Goal: Information Seeking & Learning: Learn about a topic

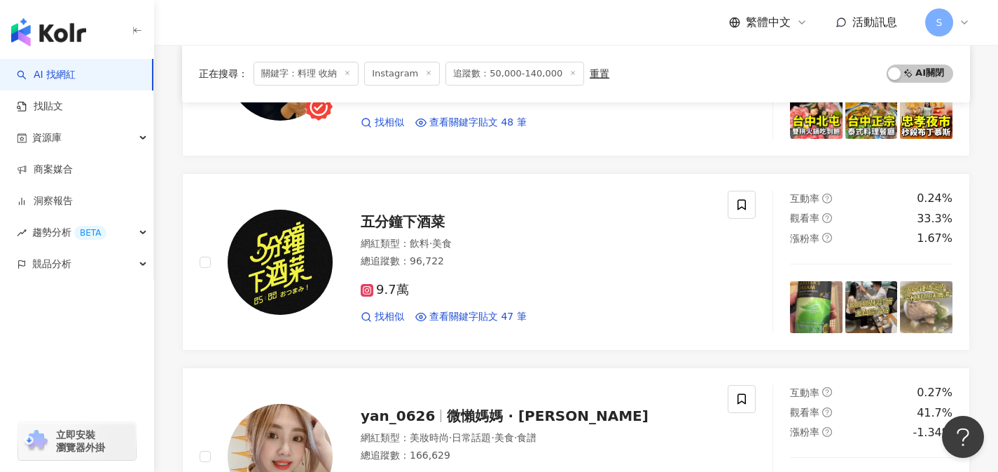
scroll to position [1647, 0]
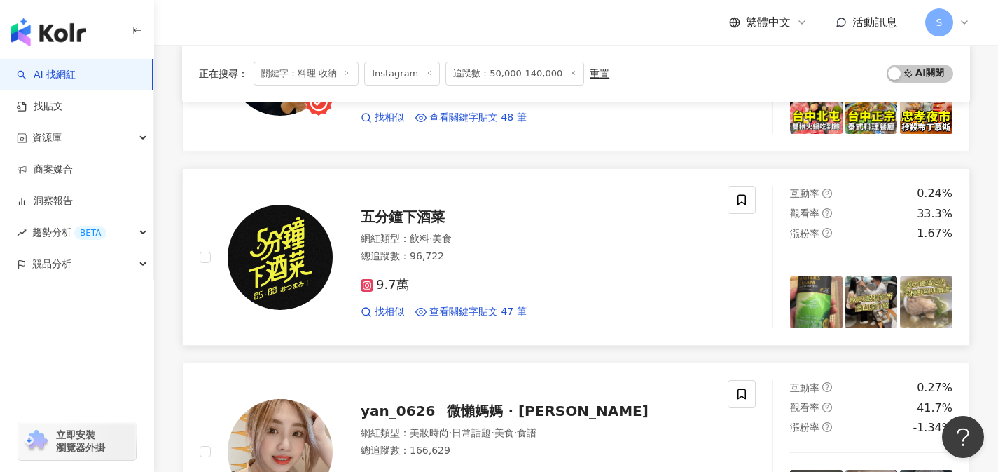
click at [481, 288] on div "9.7萬" at bounding box center [536, 284] width 350 height 15
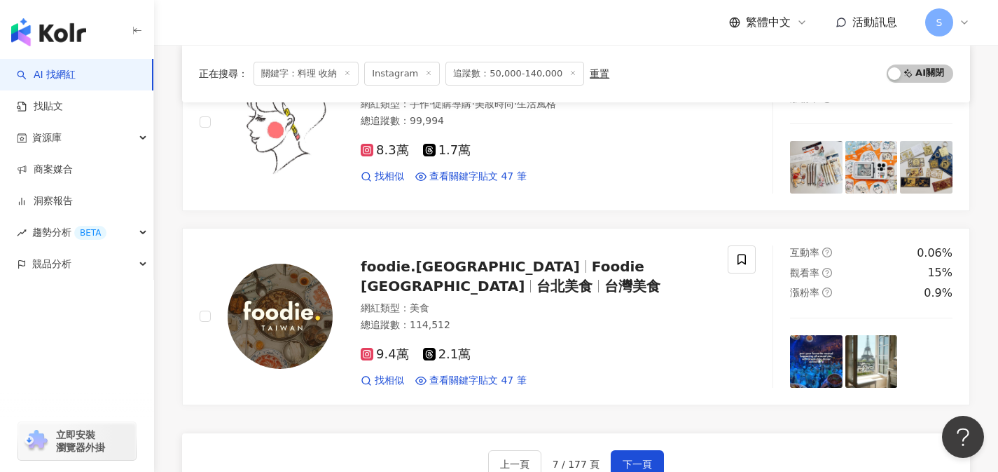
scroll to position [2210, 0]
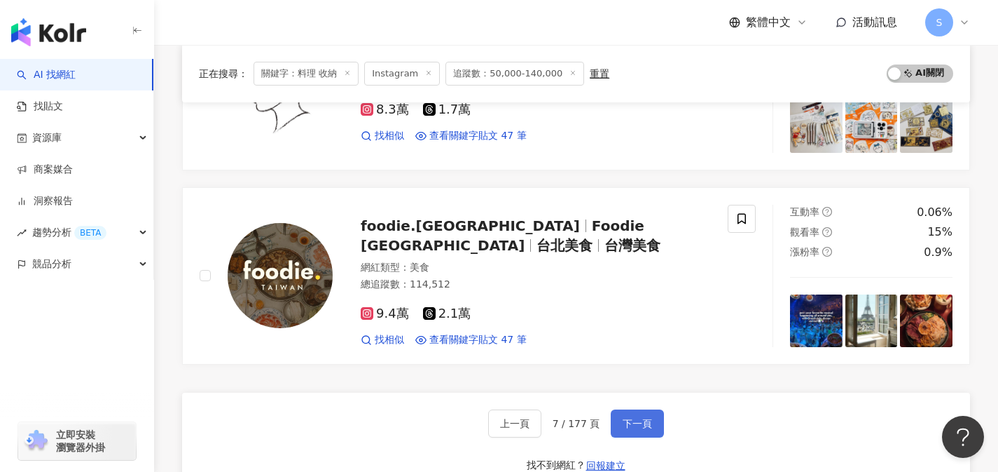
click at [638, 423] on span "下一頁" at bounding box center [637, 423] width 29 height 11
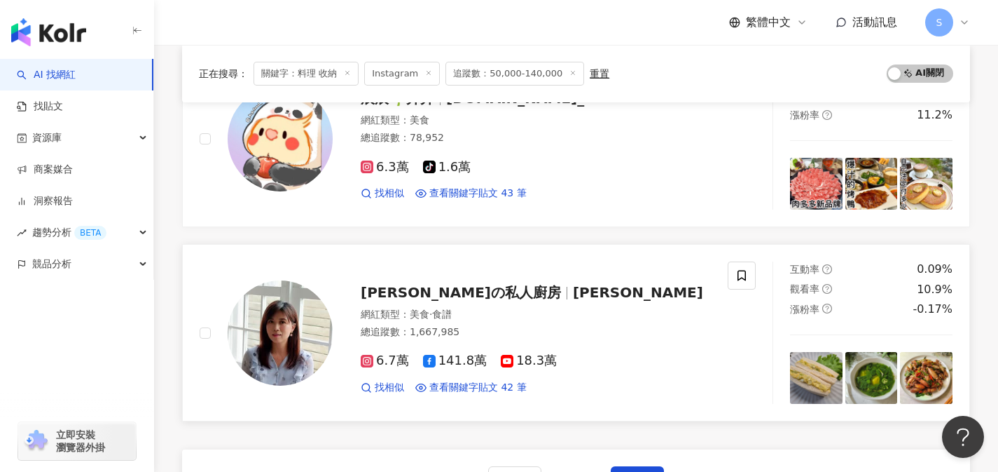
scroll to position [2197, 0]
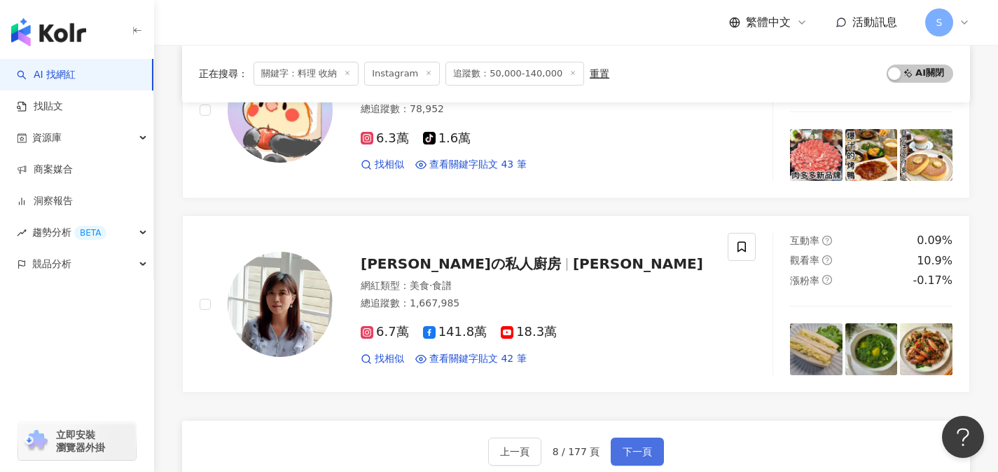
click at [636, 446] on span "下一頁" at bounding box center [637, 451] width 29 height 11
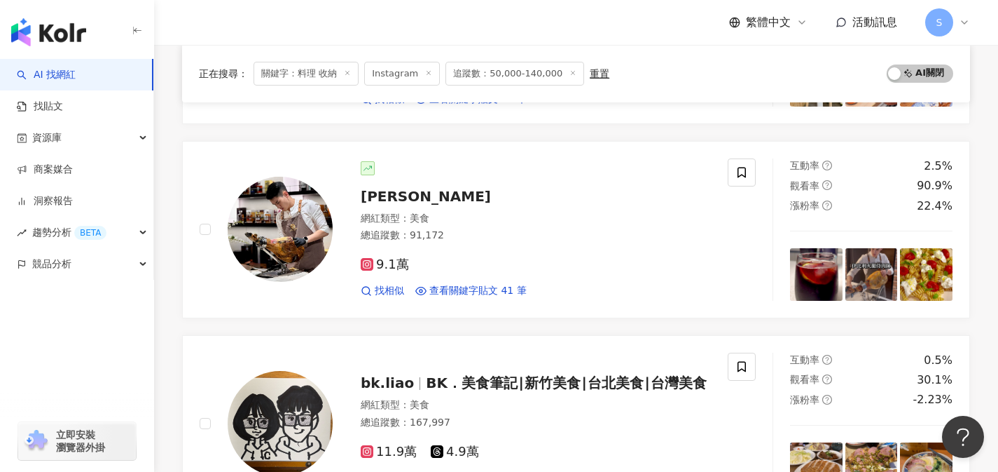
scroll to position [700, 0]
click at [508, 252] on div "9.1萬 找相似 查看關鍵字貼文 41 筆" at bounding box center [536, 271] width 350 height 52
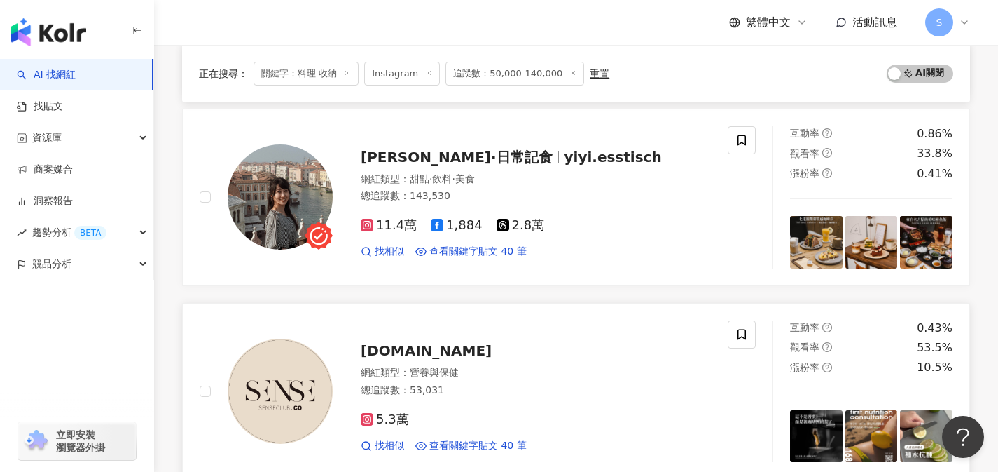
scroll to position [2102, 0]
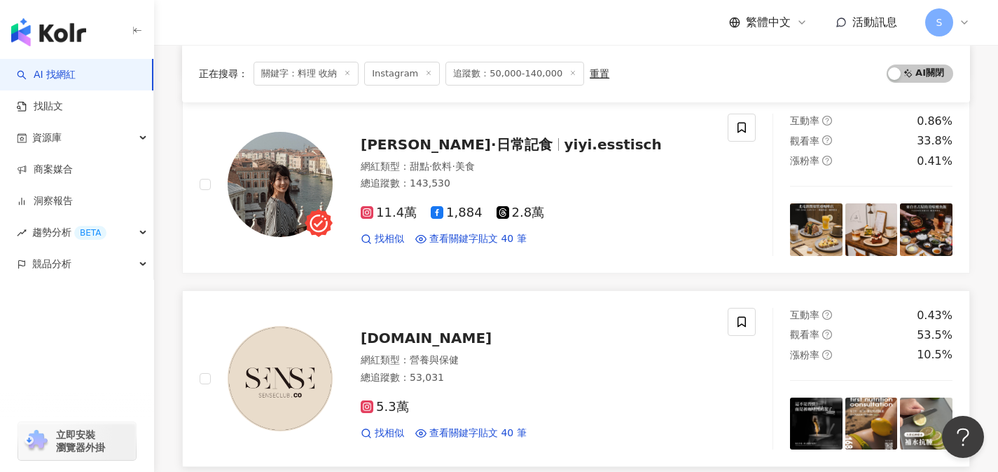
click at [453, 408] on div "5.3萬" at bounding box center [536, 406] width 350 height 15
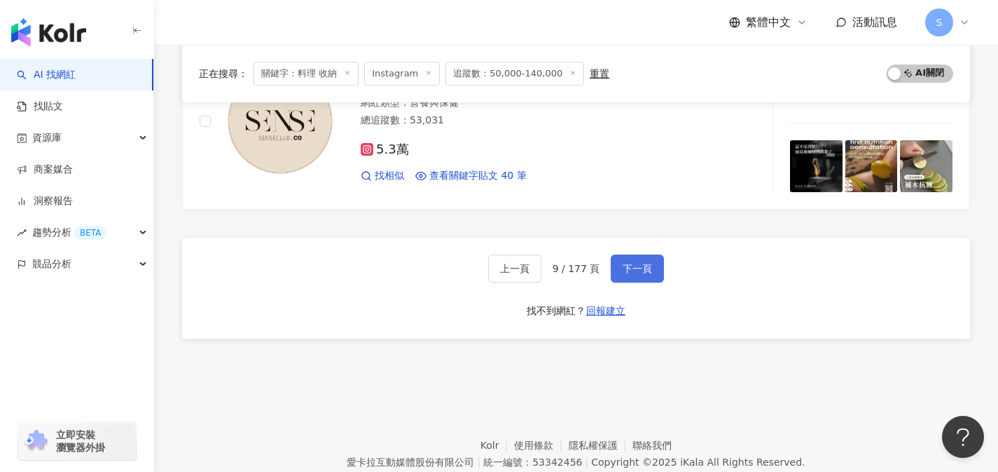
click at [636, 280] on button "下一頁" at bounding box center [637, 268] width 53 height 28
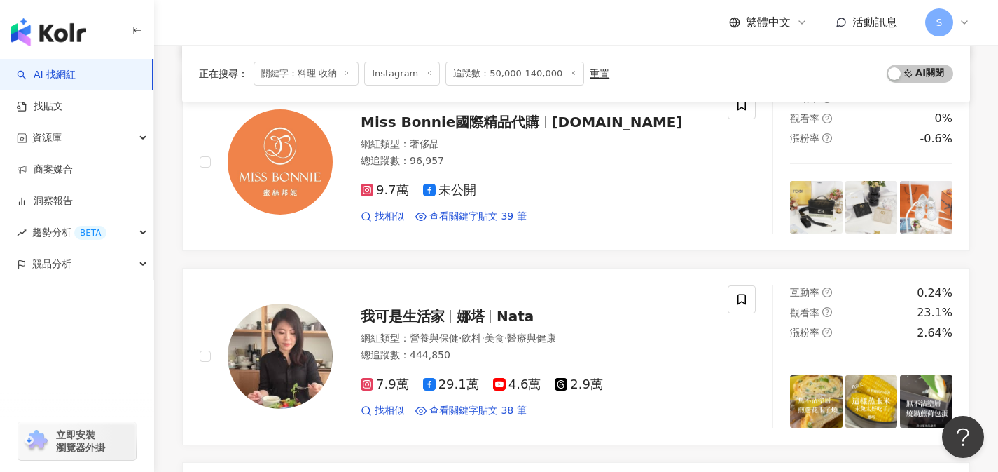
scroll to position [1266, 0]
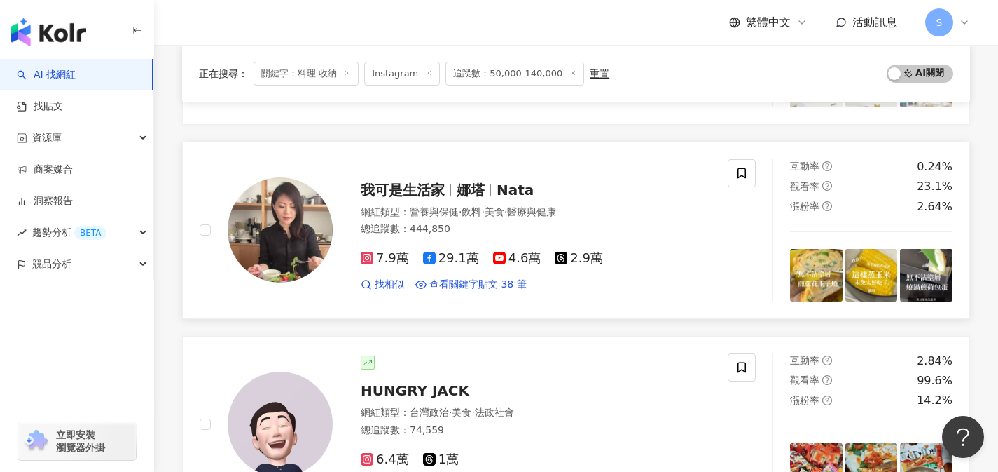
click at [495, 296] on div "我可是生活家 娜塔 Nata 網紅類型 ： 營養與保健 · 飲料 · 美食 · 醫療與健康 總追蹤數 ： 444,850 7.9萬 29.1萬 4.6萬 2.…" at bounding box center [464, 230] width 528 height 142
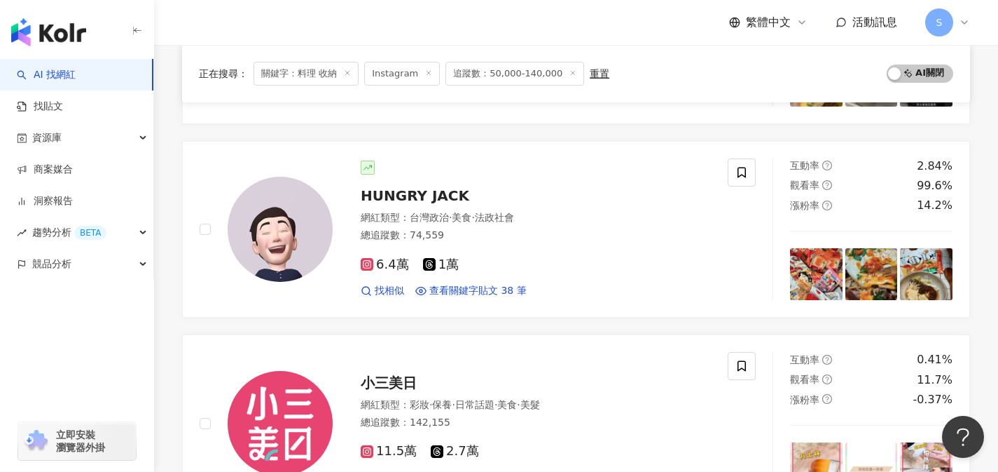
scroll to position [1478, 0]
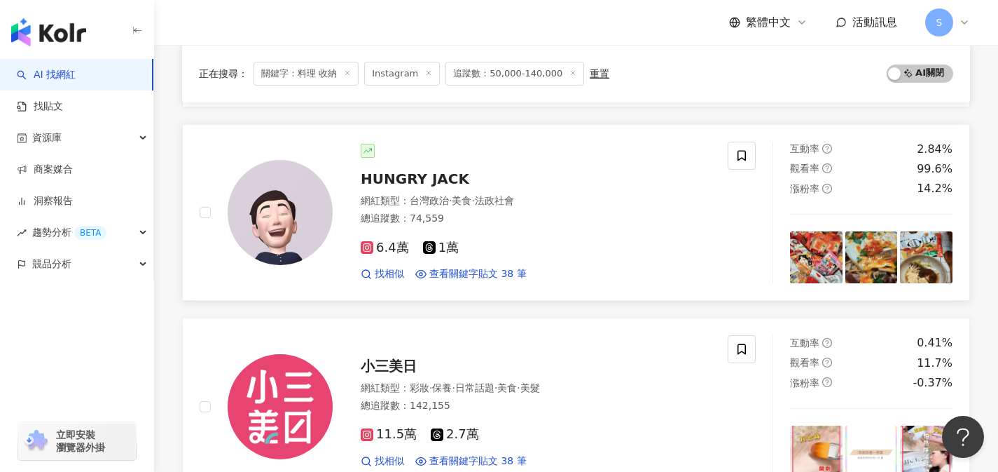
click at [488, 244] on div "6.4萬 1萬" at bounding box center [536, 247] width 350 height 15
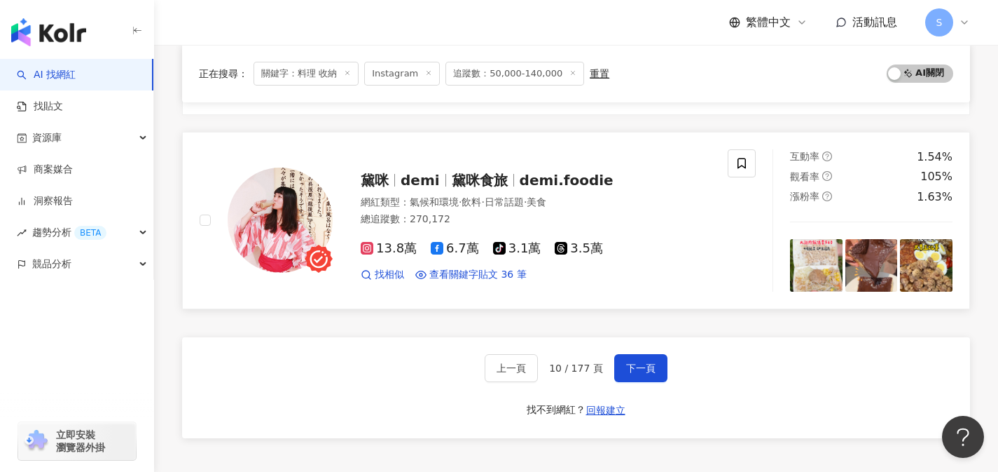
scroll to position [2263, 0]
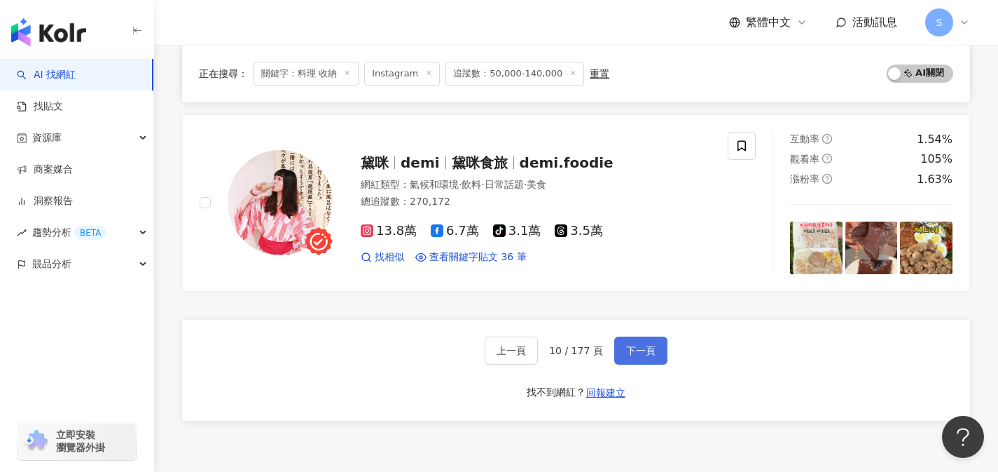
click at [633, 347] on span "下一頁" at bounding box center [640, 350] width 29 height 11
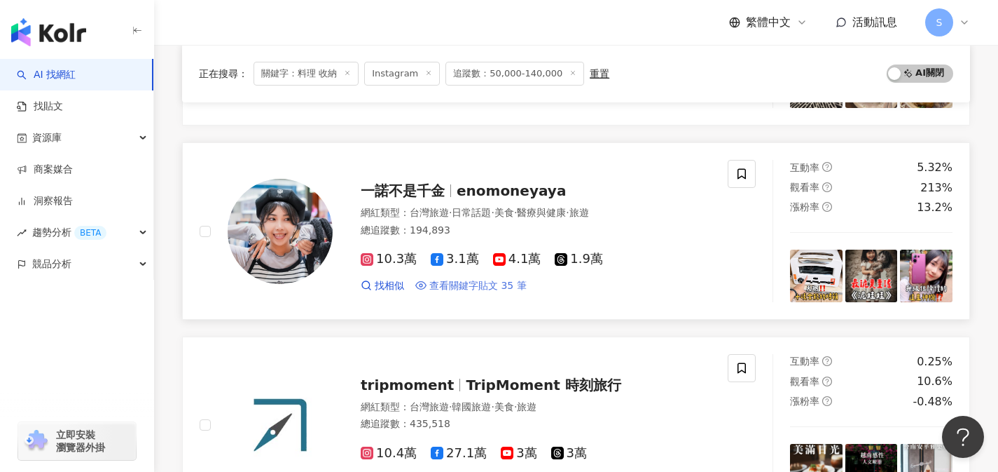
scroll to position [490, 0]
click at [483, 226] on div "總追蹤數 ： 194,893" at bounding box center [536, 230] width 350 height 14
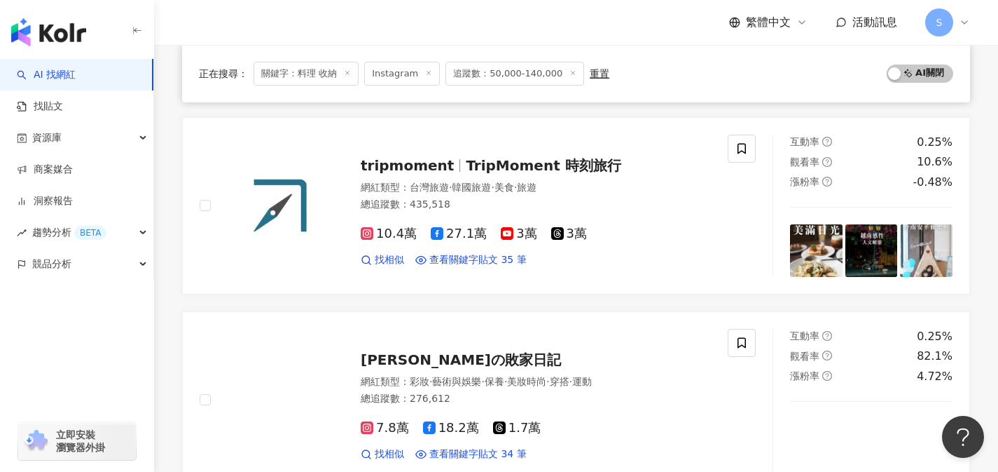
scroll to position [828, 0]
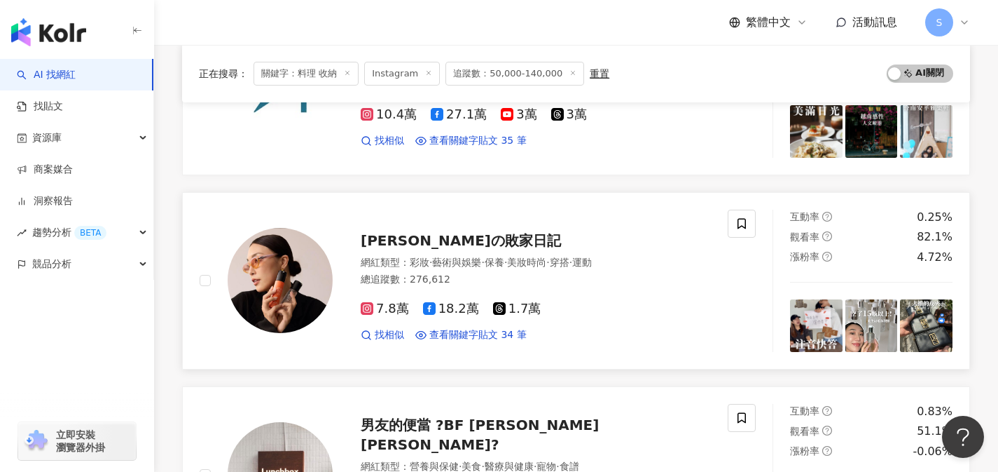
click at [502, 259] on span "保養" at bounding box center [495, 261] width 20 height 11
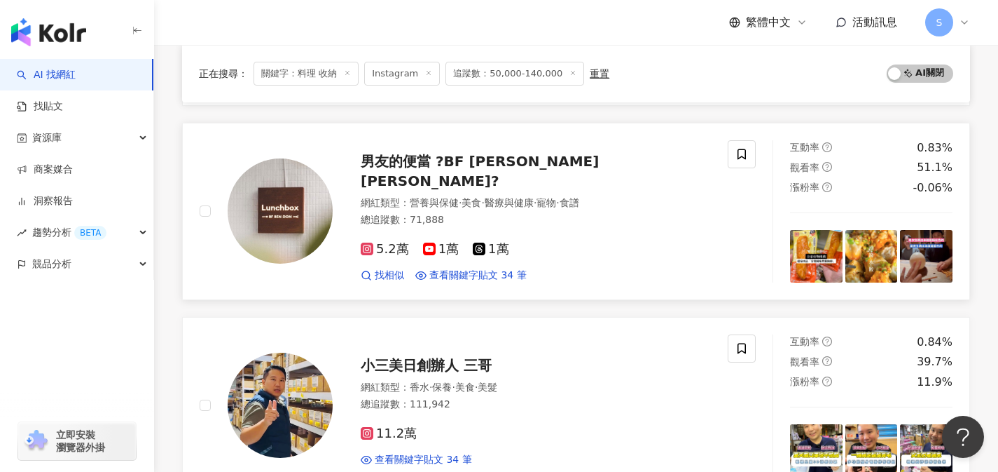
scroll to position [1093, 0]
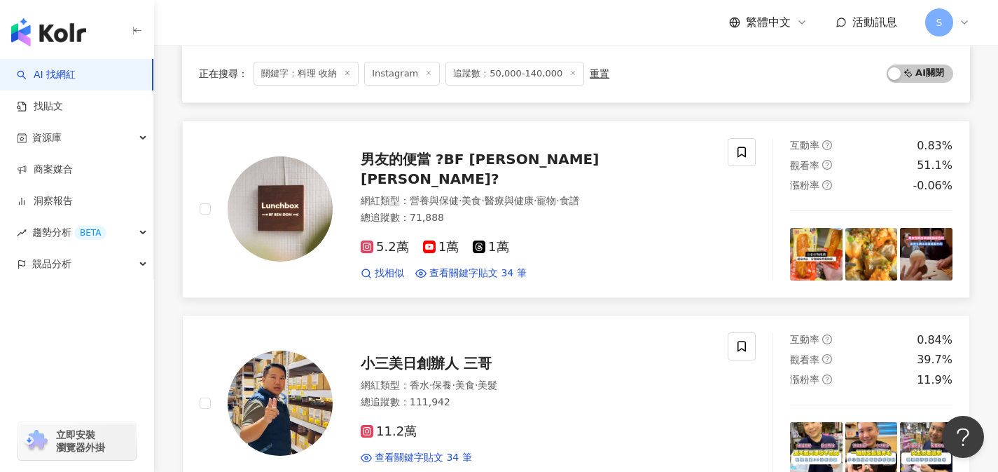
click at [469, 276] on div "男友的便當 ?BF BEN DON? 網紅類型 ： 營養與保健 · 美食 · 醫療與健康 · 寵物 · 食譜 總追蹤數 ： 71,888 5.2萬 1萬 1萬…" at bounding box center [464, 209] width 528 height 142
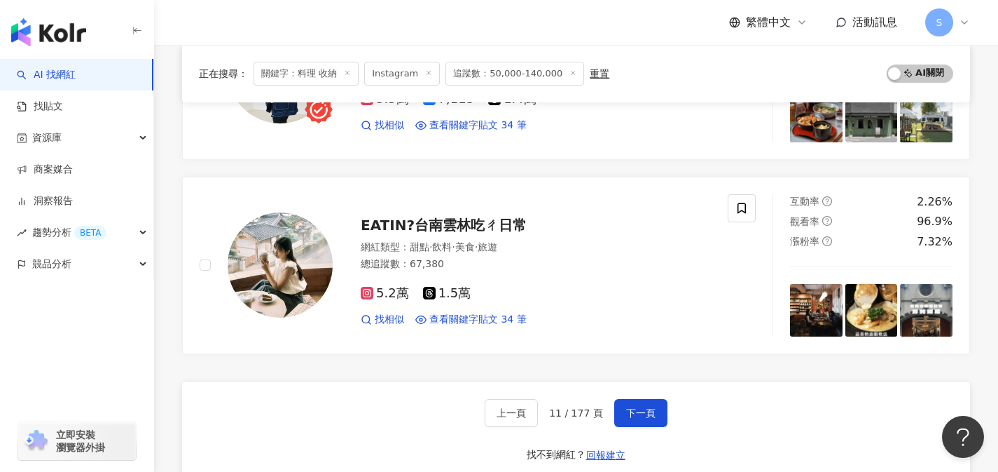
scroll to position [2258, 0]
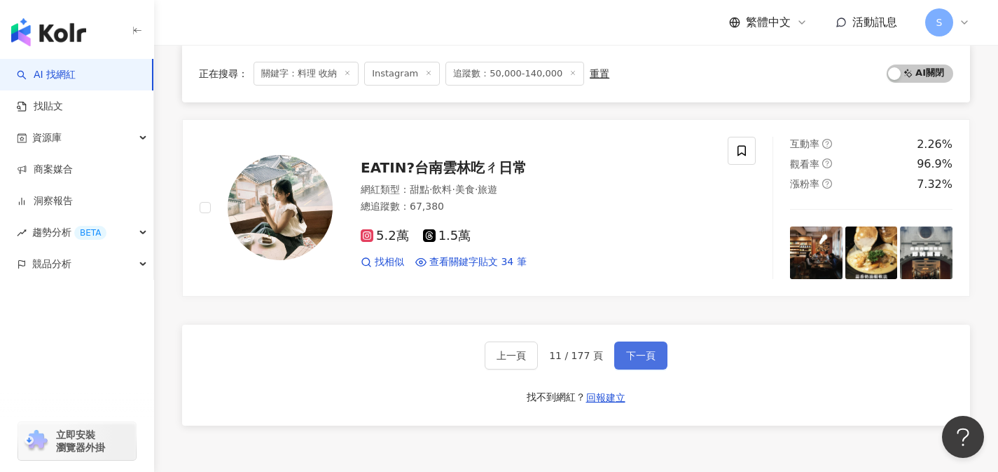
click at [652, 348] on button "下一頁" at bounding box center [641, 355] width 53 height 28
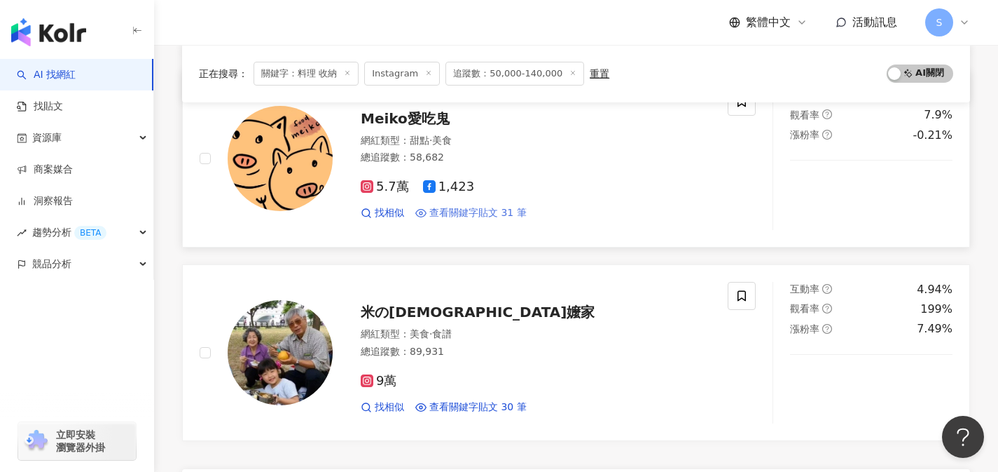
scroll to position [2199, 0]
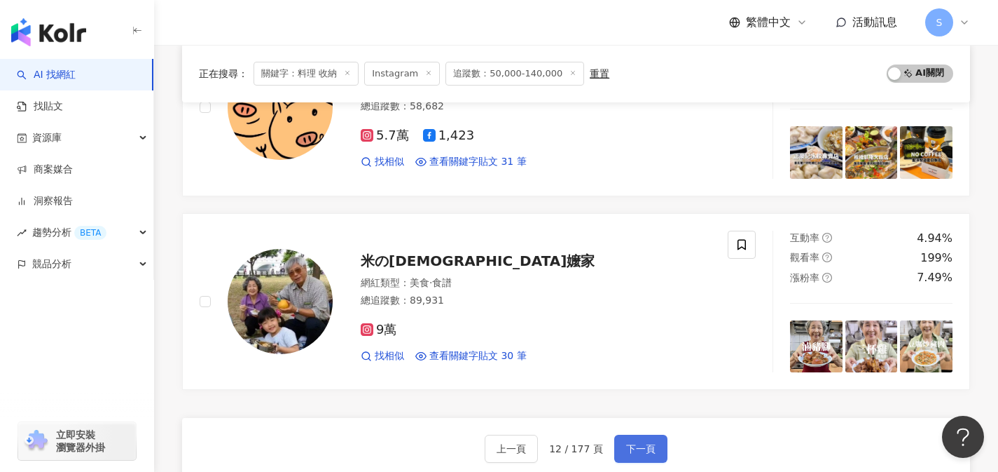
click at [620, 434] on button "下一頁" at bounding box center [641, 448] width 53 height 28
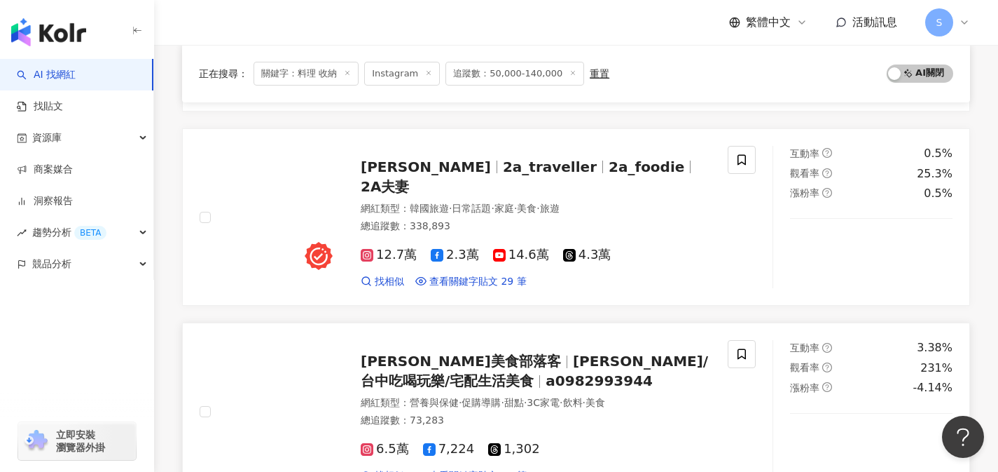
scroll to position [1588, 0]
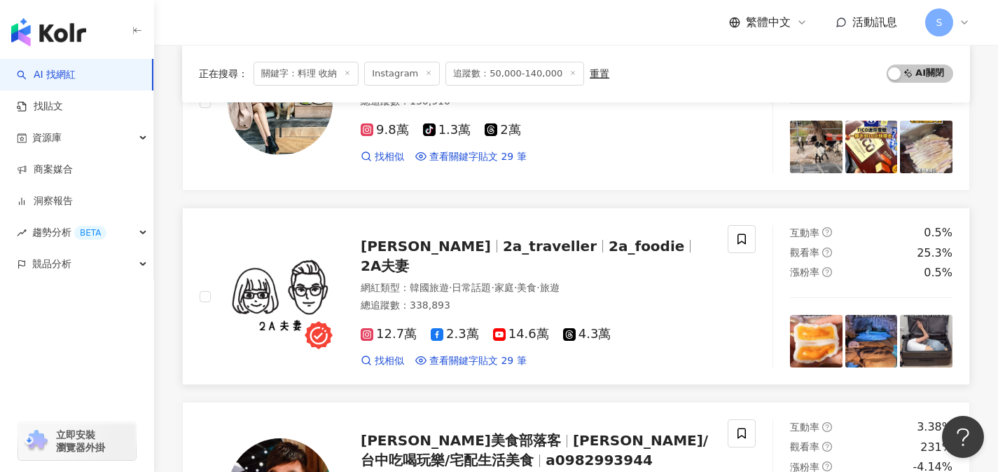
click at [490, 298] on div "總追蹤數 ： 338,893" at bounding box center [536, 305] width 350 height 14
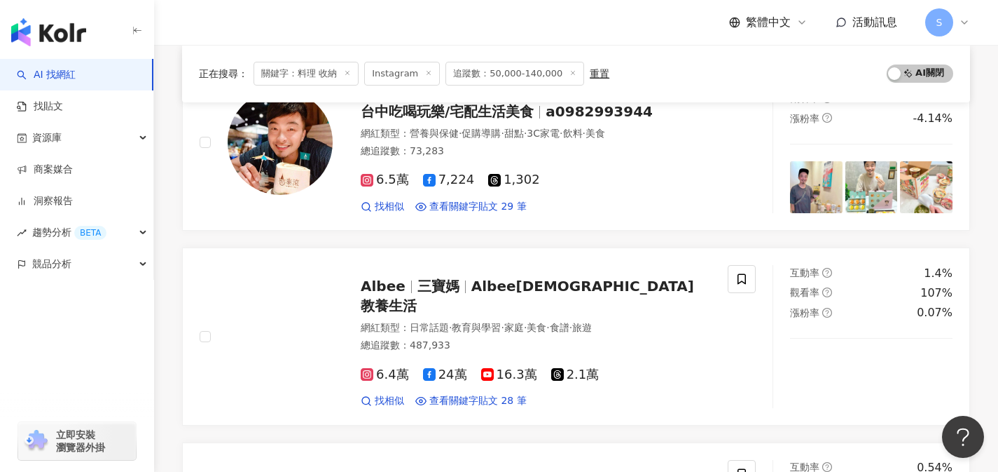
scroll to position [1936, 0]
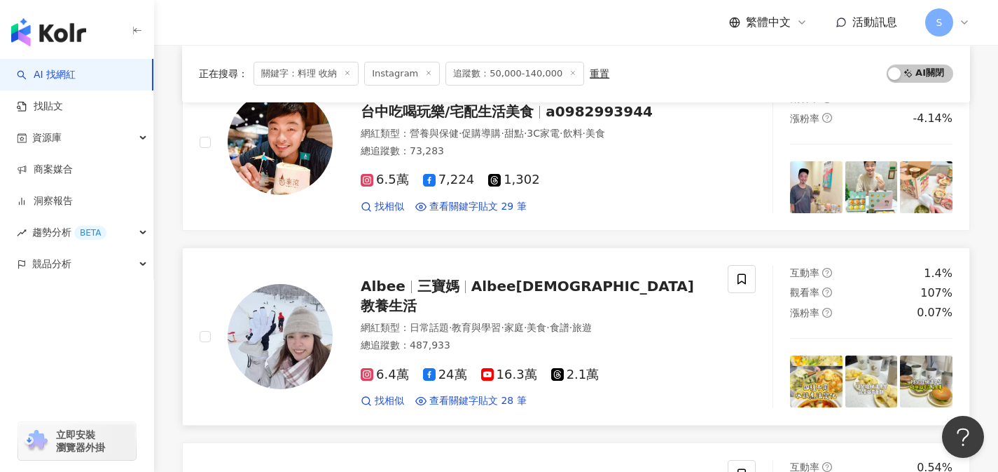
click at [490, 324] on div "網紅類型 ： 日常話題 · 教育與學習 · 家庭 · 美食 · 食譜 · 旅遊 總追蹤數 ： 487,933" at bounding box center [536, 338] width 350 height 34
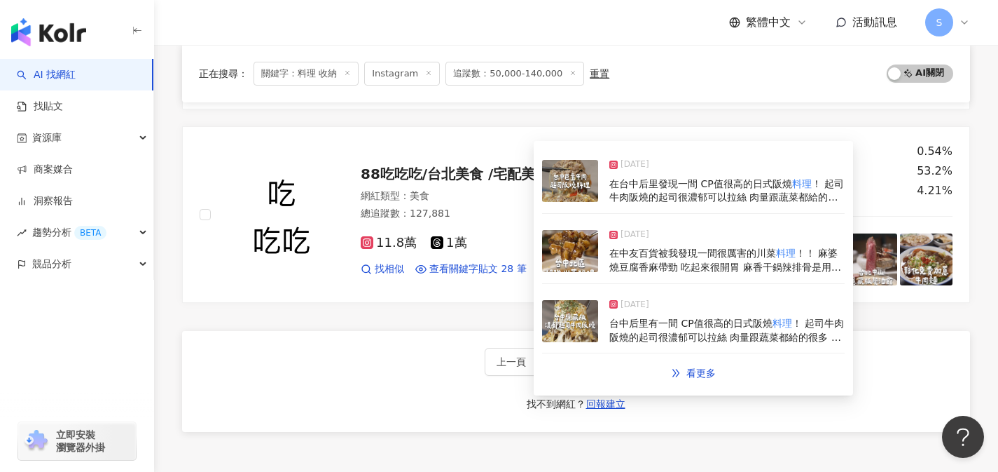
scroll to position [2398, 0]
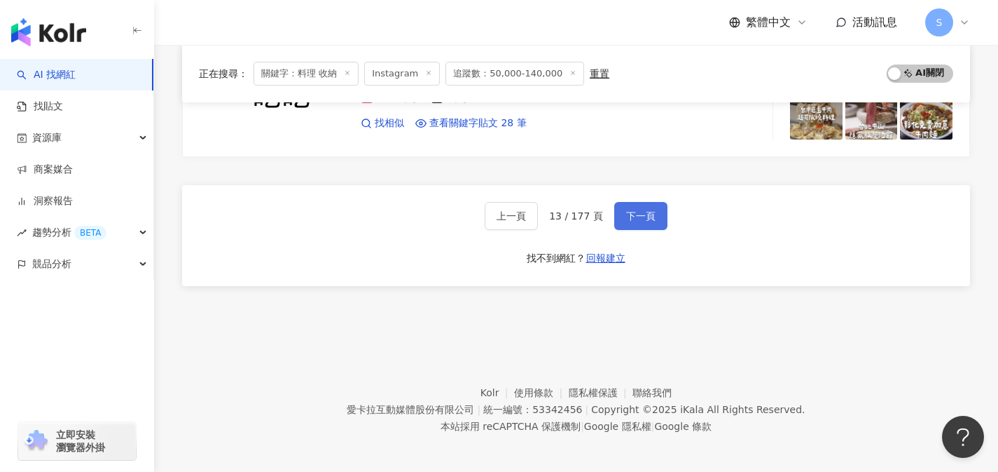
click at [629, 219] on span "下一頁" at bounding box center [640, 215] width 29 height 11
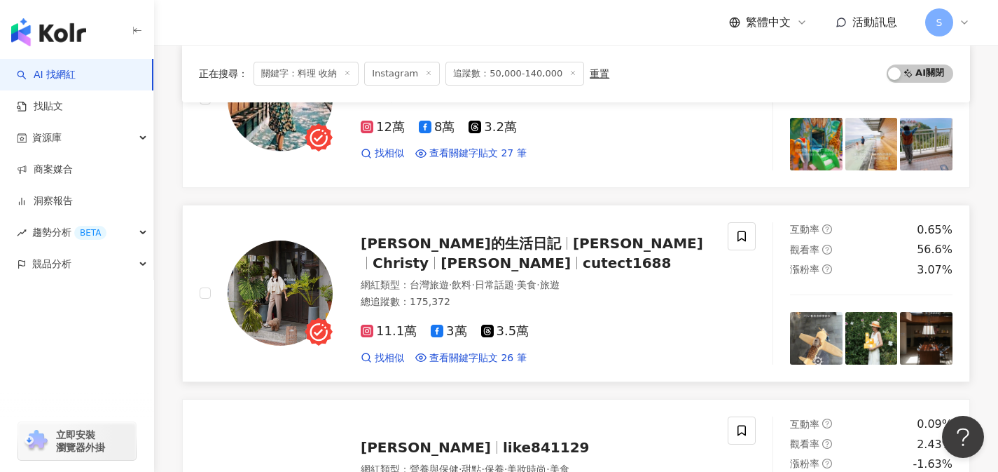
scroll to position [1787, 0]
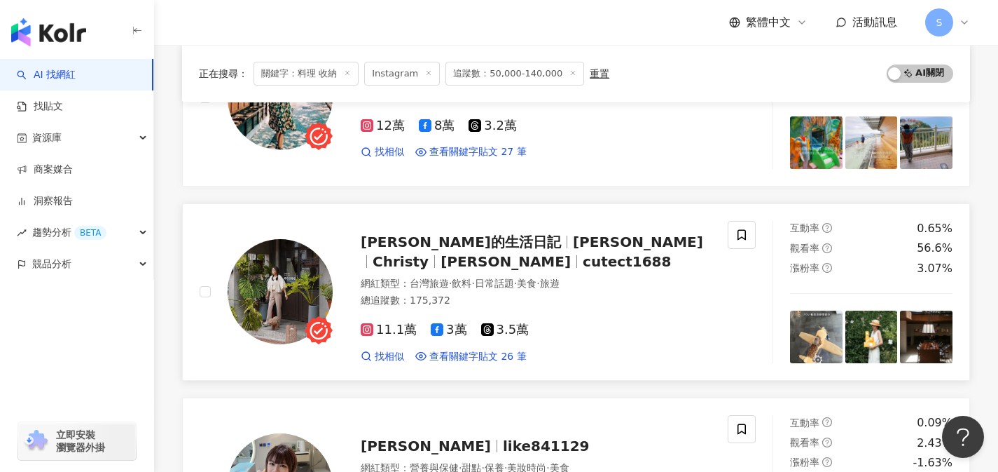
click at [499, 291] on div "網紅類型 ： 台灣旅遊 · 飲料 · 日常話題 · 美食 · 旅遊 總追蹤數 ： 175,372" at bounding box center [536, 294] width 350 height 34
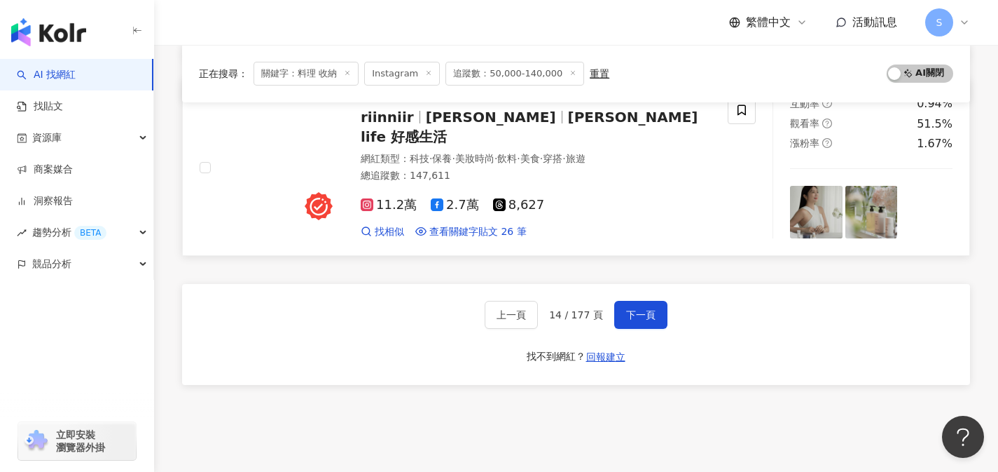
scroll to position [2334, 0]
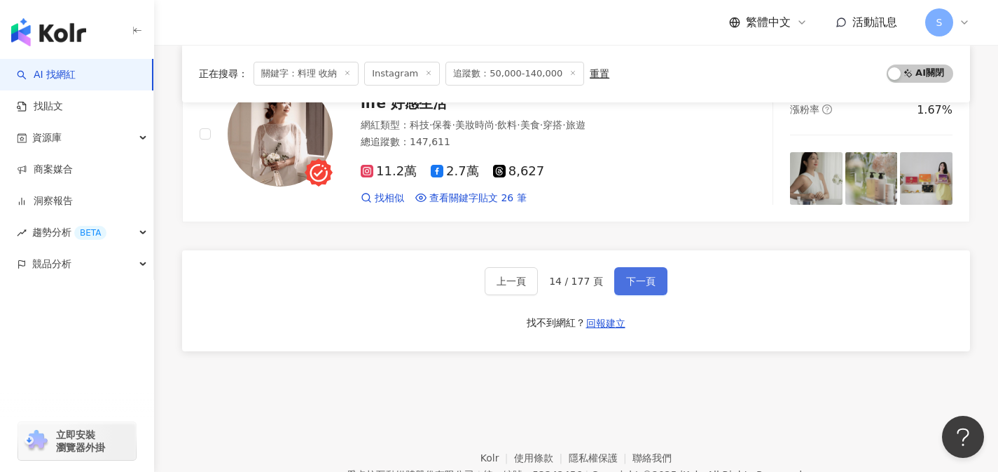
click at [626, 278] on span "下一頁" at bounding box center [640, 280] width 29 height 11
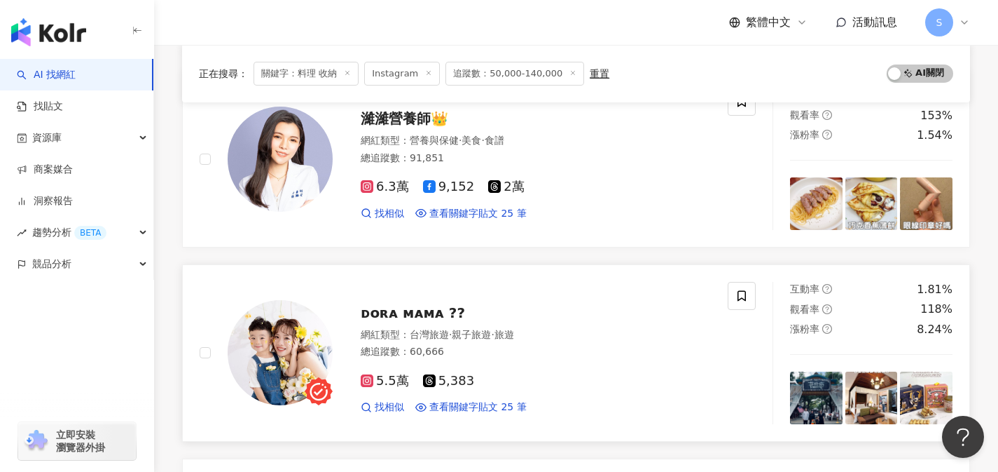
scroll to position [1534, 0]
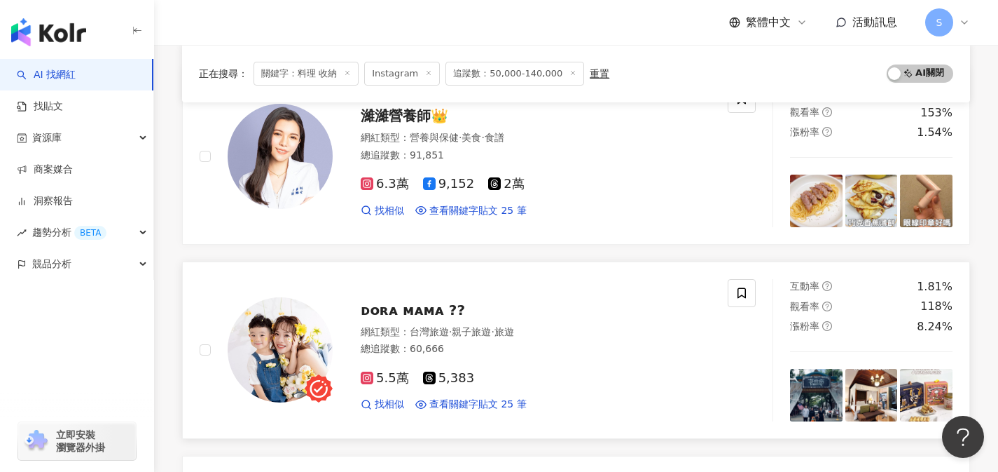
click at [498, 388] on div "5.5萬 5,383 找相似 查看關鍵字貼文 25 筆" at bounding box center [536, 385] width 350 height 52
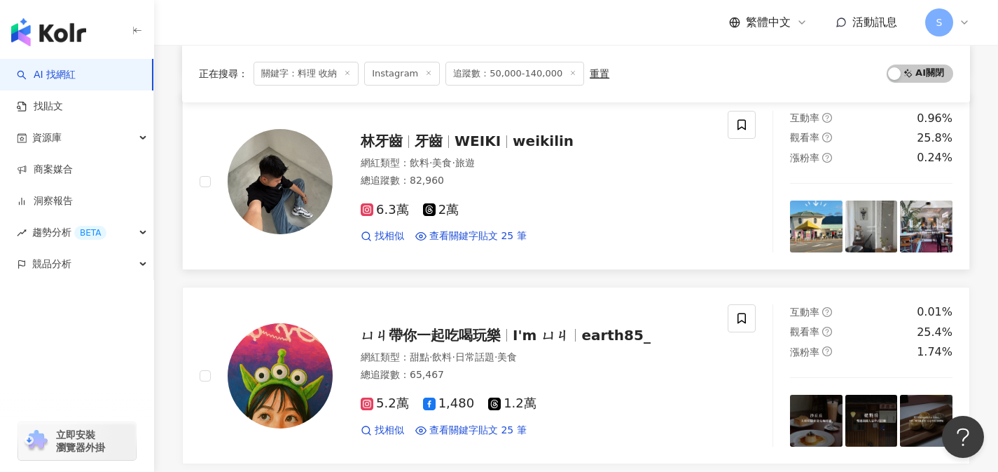
scroll to position [2195, 0]
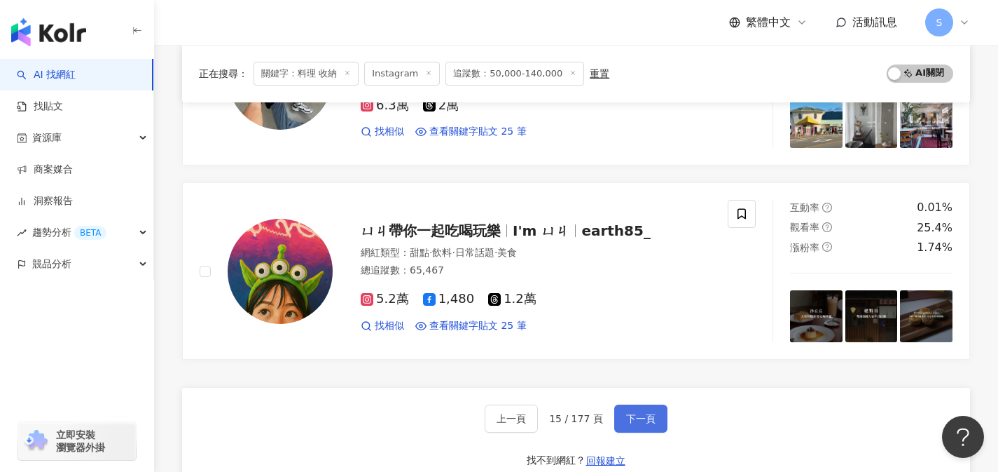
click at [636, 419] on span "下一頁" at bounding box center [640, 418] width 29 height 11
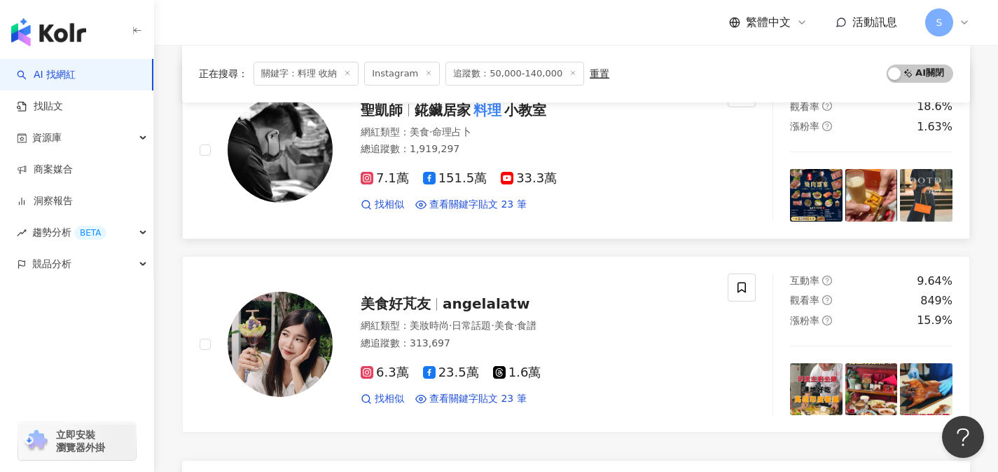
scroll to position [2203, 0]
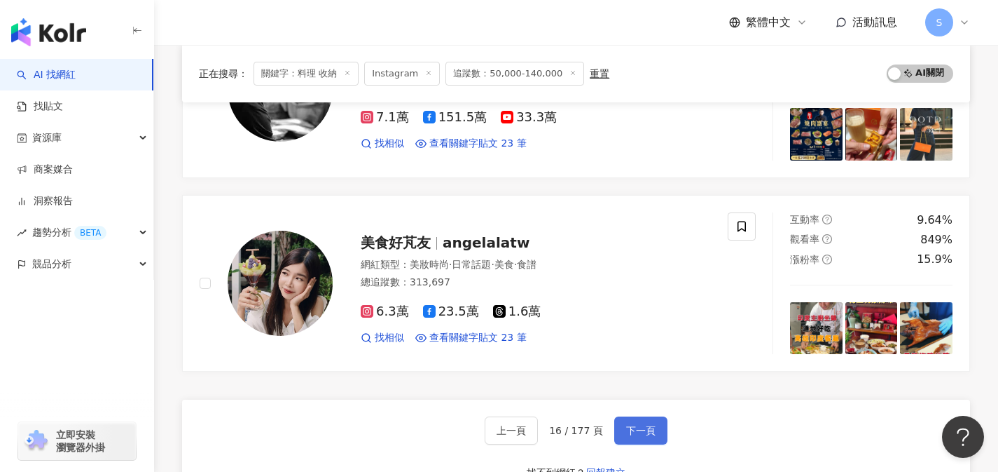
click at [645, 425] on span "下一頁" at bounding box center [640, 430] width 29 height 11
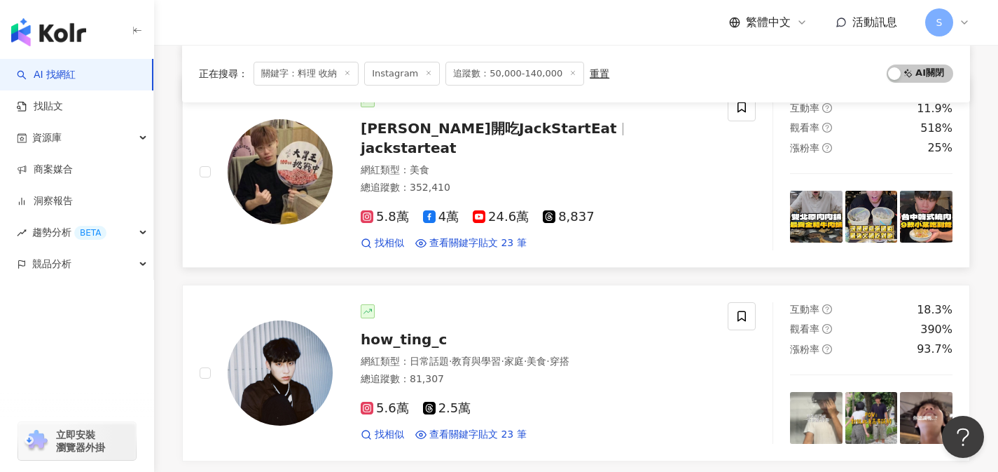
scroll to position [540, 0]
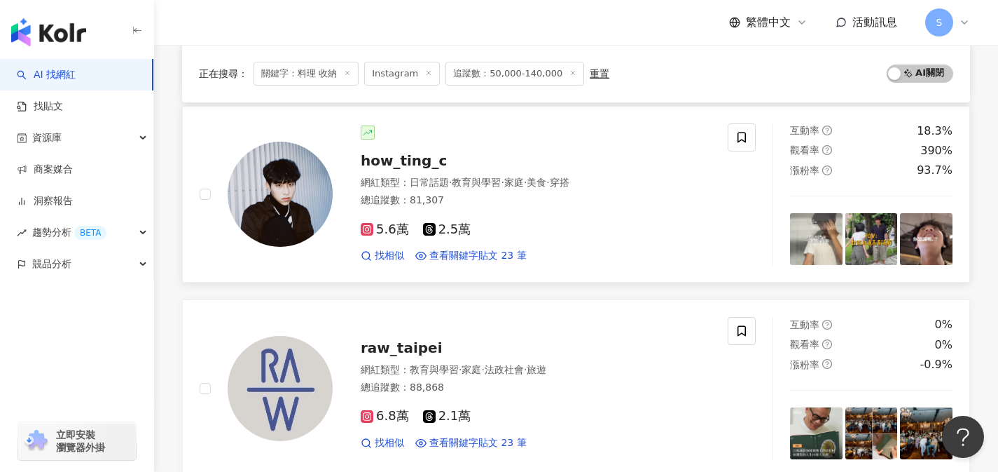
click at [521, 222] on div "5.6萬 2.5萬" at bounding box center [536, 229] width 350 height 15
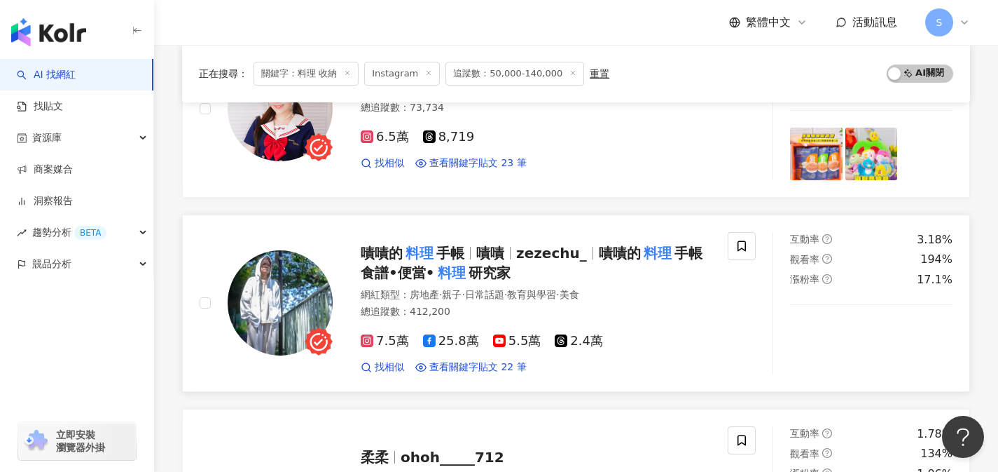
scroll to position [1803, 0]
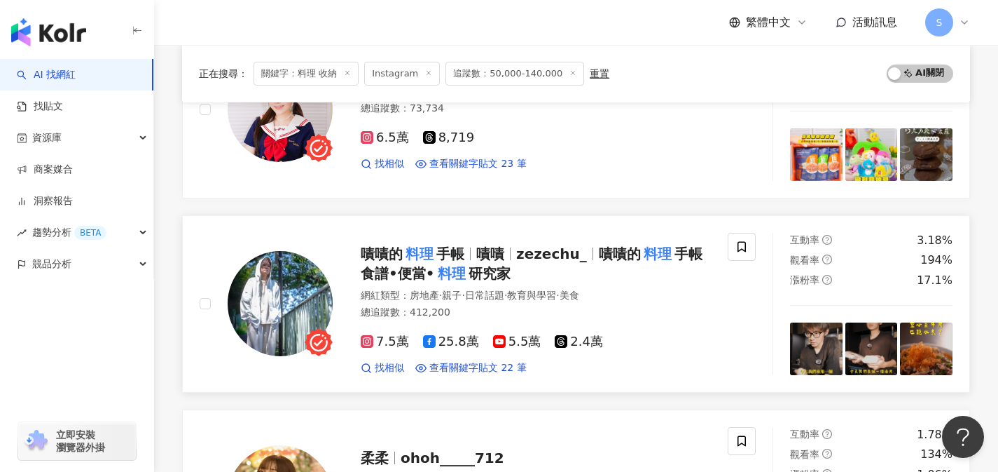
click at [642, 305] on div "總追蹤數 ： 412,200" at bounding box center [536, 312] width 350 height 14
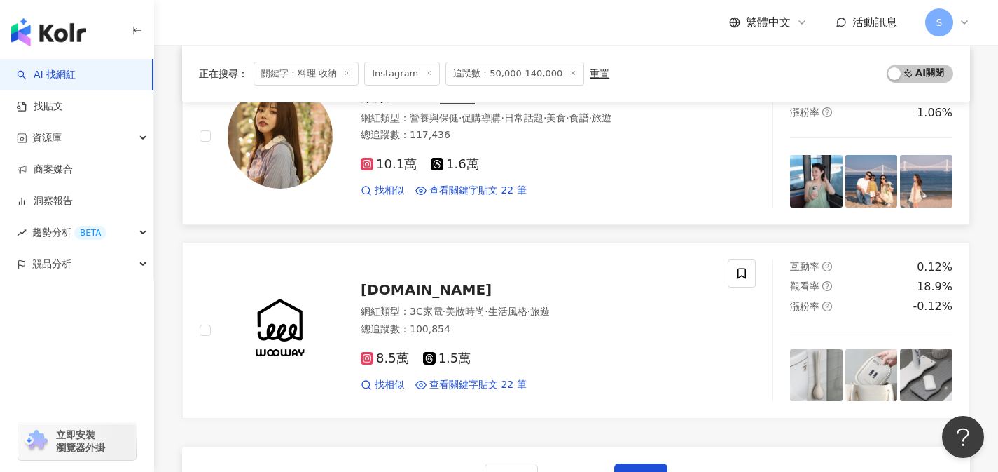
scroll to position [2253, 0]
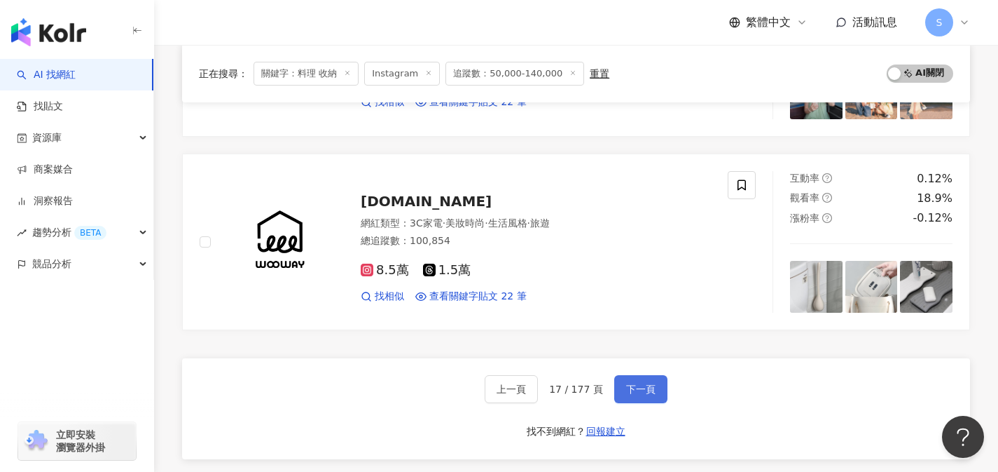
click at [646, 383] on span "下一頁" at bounding box center [640, 388] width 29 height 11
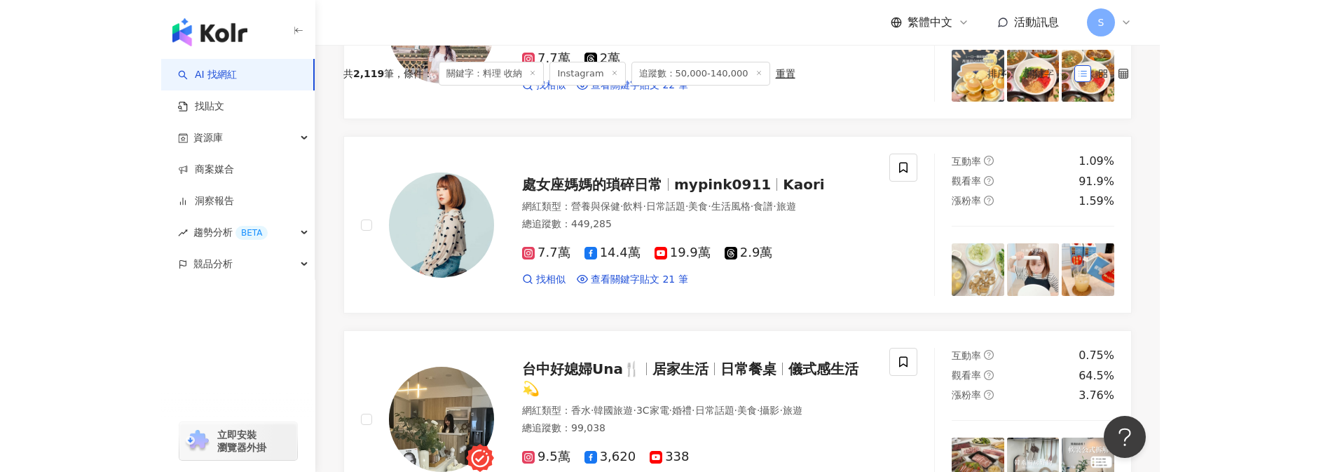
scroll to position [0, 0]
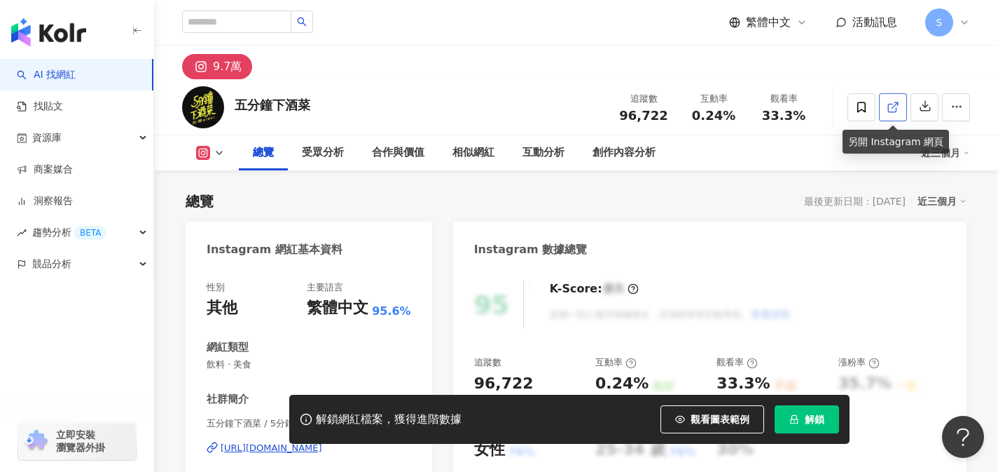
click at [895, 114] on span at bounding box center [893, 106] width 13 height 15
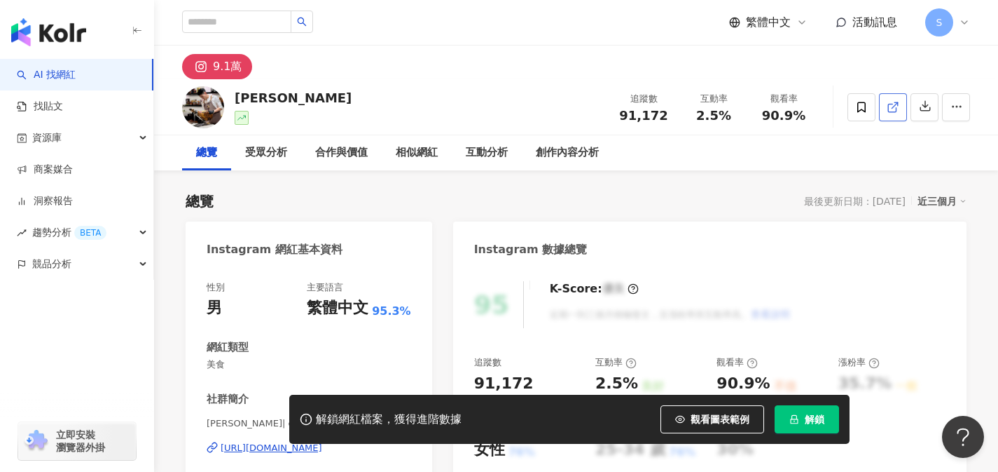
click at [888, 101] on icon at bounding box center [893, 107] width 13 height 13
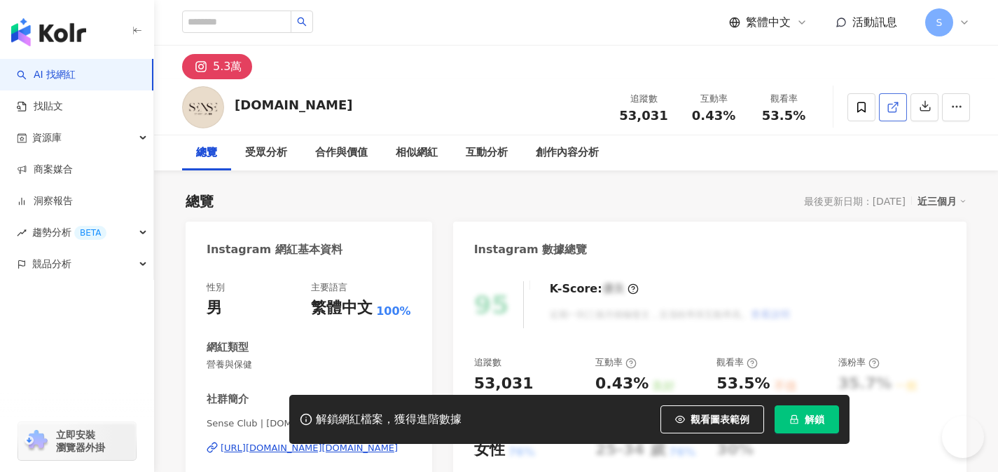
click at [890, 115] on link at bounding box center [893, 107] width 28 height 28
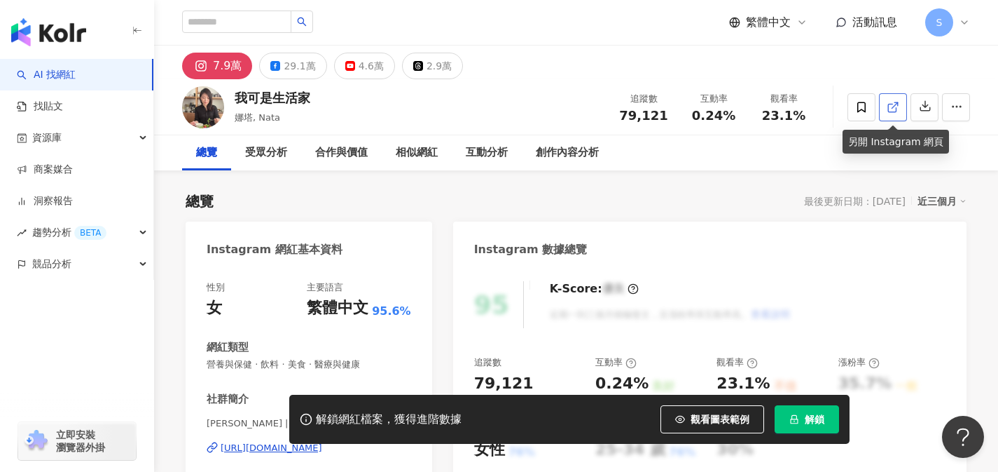
click at [888, 105] on icon at bounding box center [892, 108] width 8 height 8
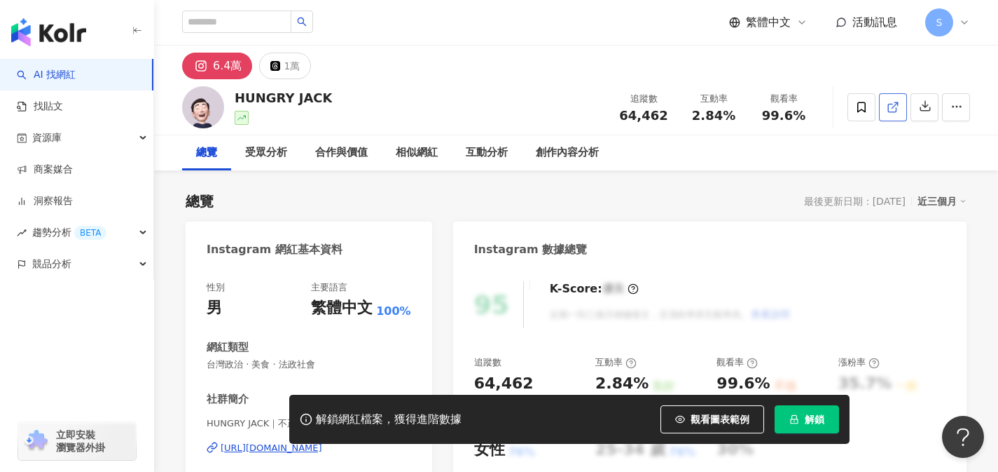
click at [893, 107] on line at bounding box center [896, 105] width 6 height 6
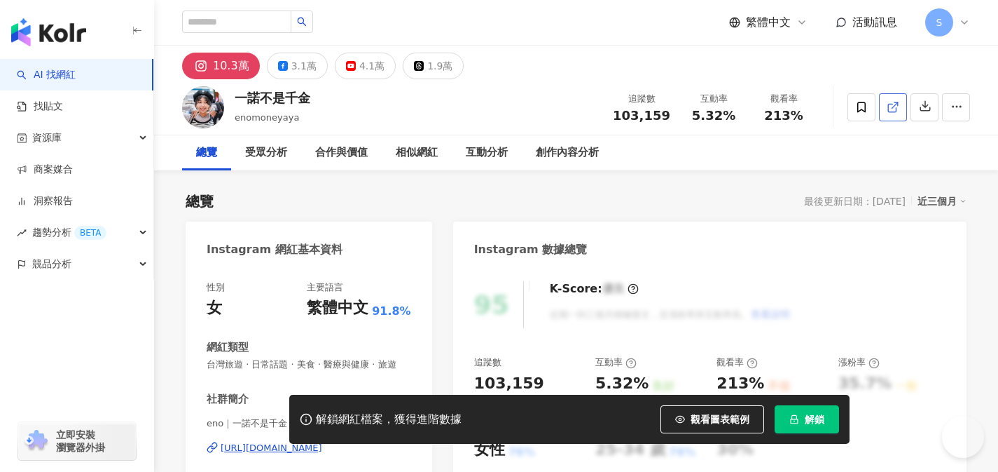
click at [896, 111] on icon at bounding box center [893, 107] width 13 height 13
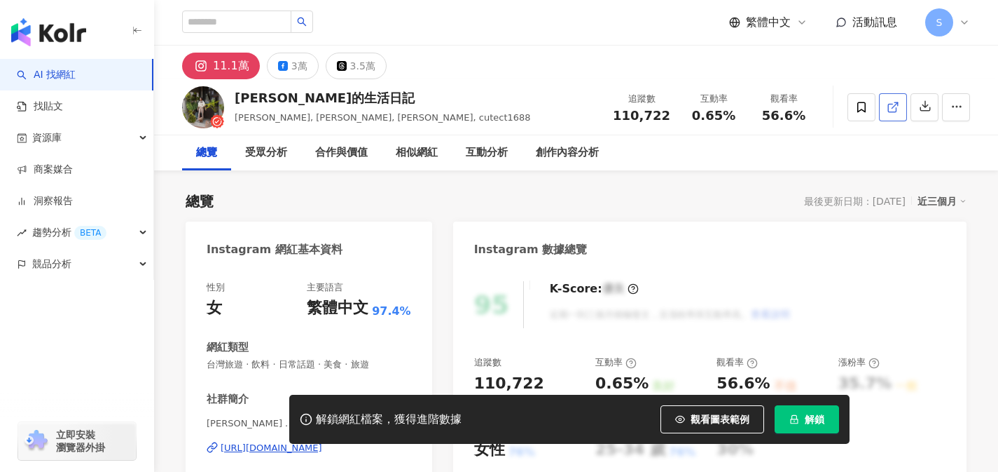
click at [893, 114] on span at bounding box center [893, 106] width 13 height 15
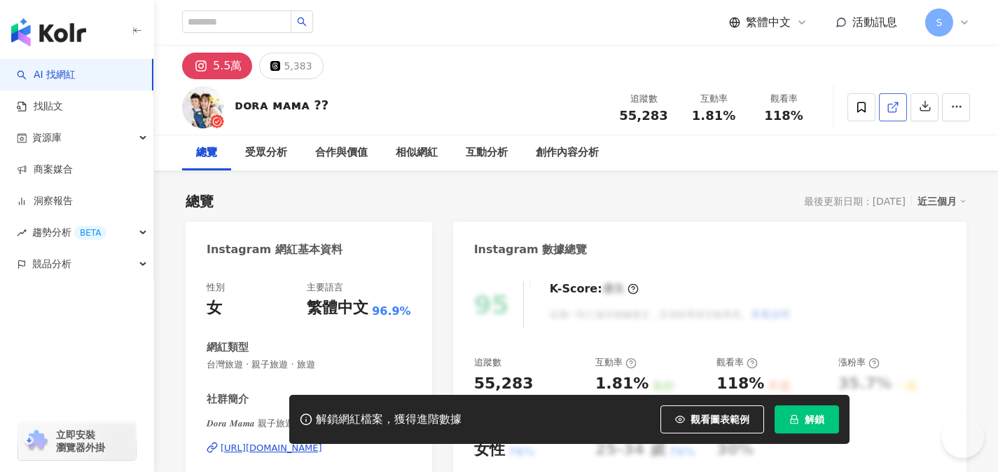
click at [892, 115] on link at bounding box center [893, 107] width 28 height 28
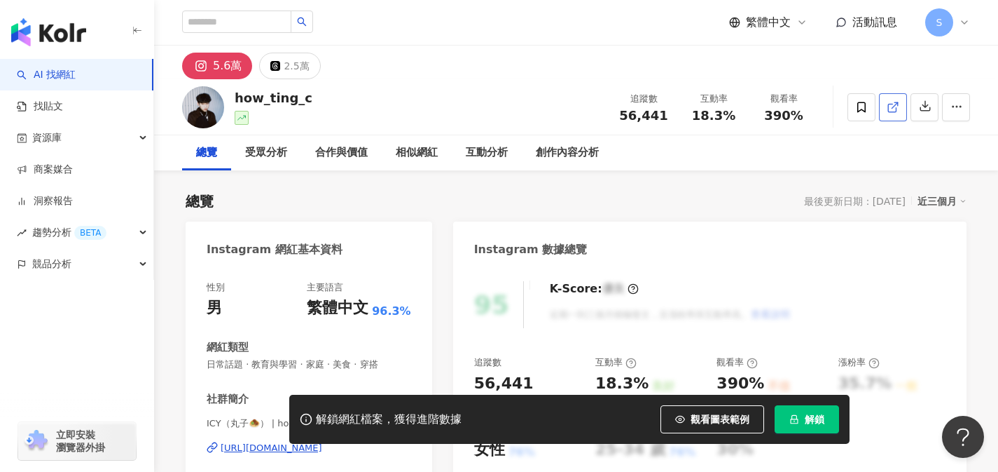
click at [895, 109] on icon at bounding box center [893, 107] width 13 height 13
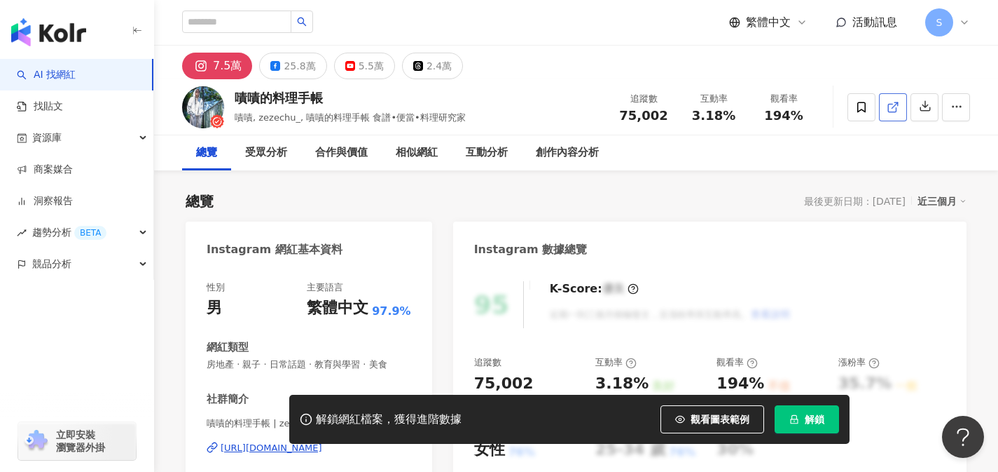
click at [893, 115] on link at bounding box center [893, 107] width 28 height 28
